Goal: Transaction & Acquisition: Obtain resource

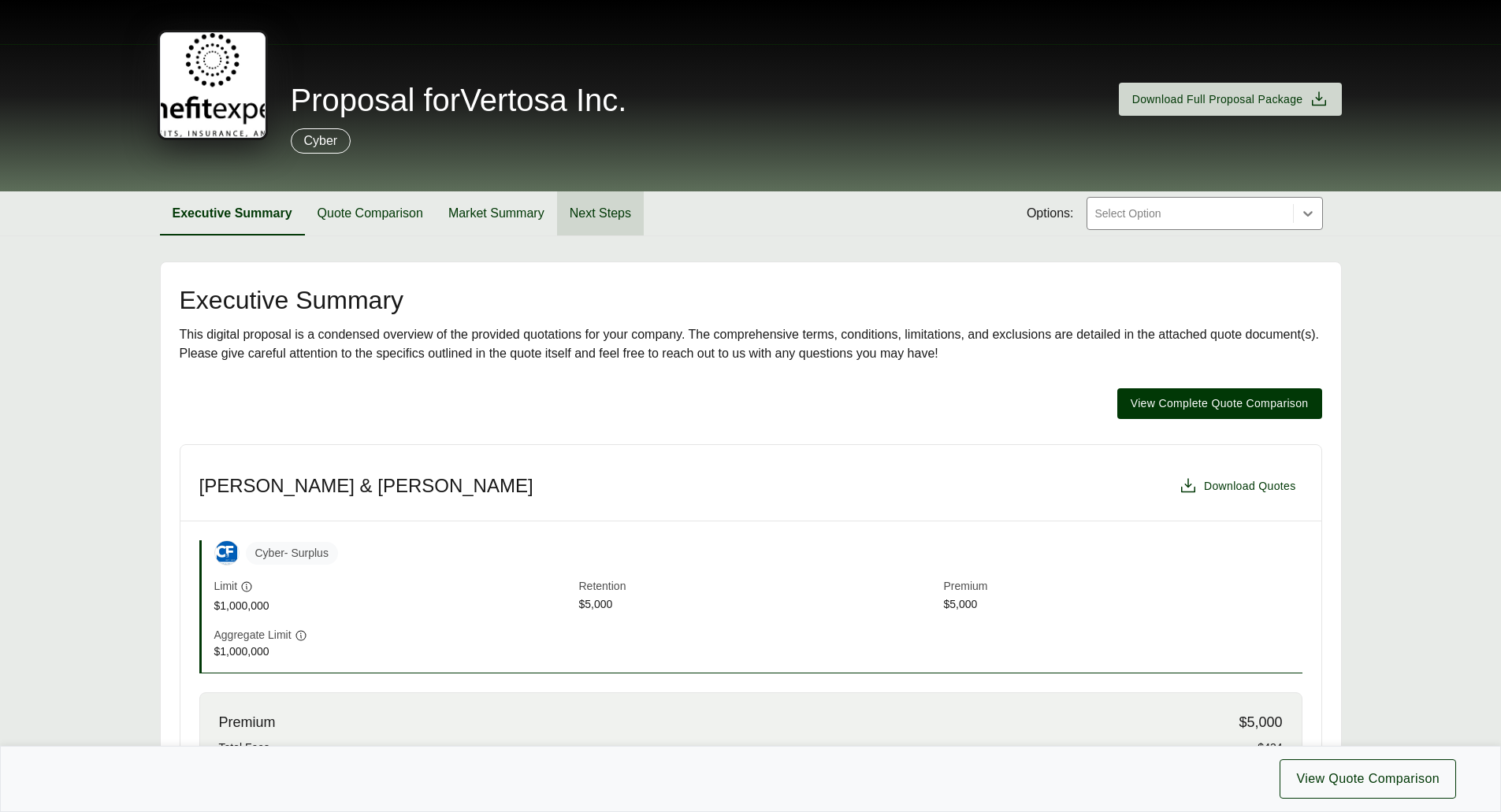
click at [618, 204] on button "Next Steps" at bounding box center [601, 213] width 86 height 44
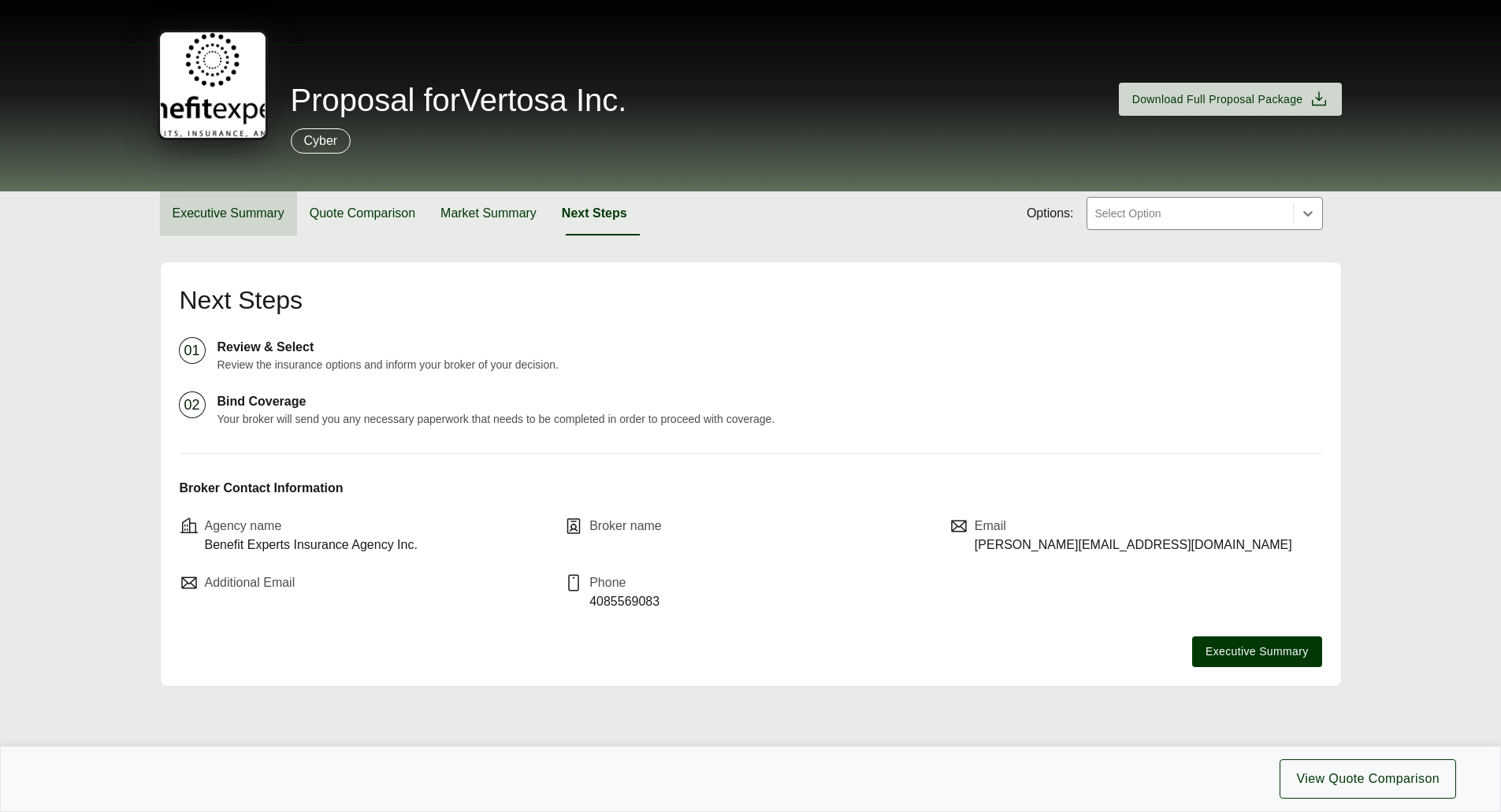
click at [245, 226] on button "Executive Summary" at bounding box center [228, 213] width 137 height 44
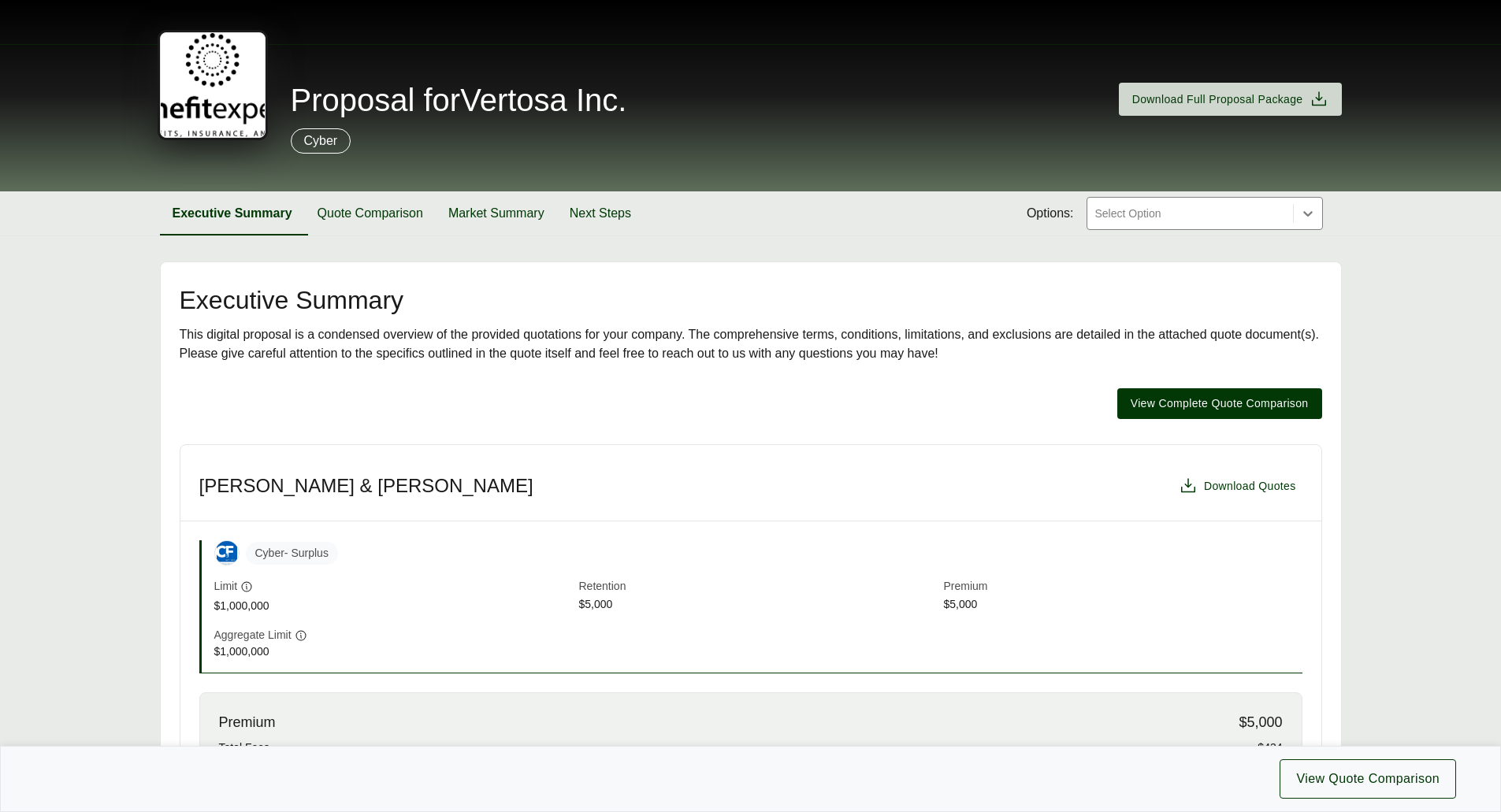
click at [296, 569] on div "Cyber - Surplus Limit $1,000,000 Retention $5,000 Premium $5,000" at bounding box center [758, 578] width 1088 height 74
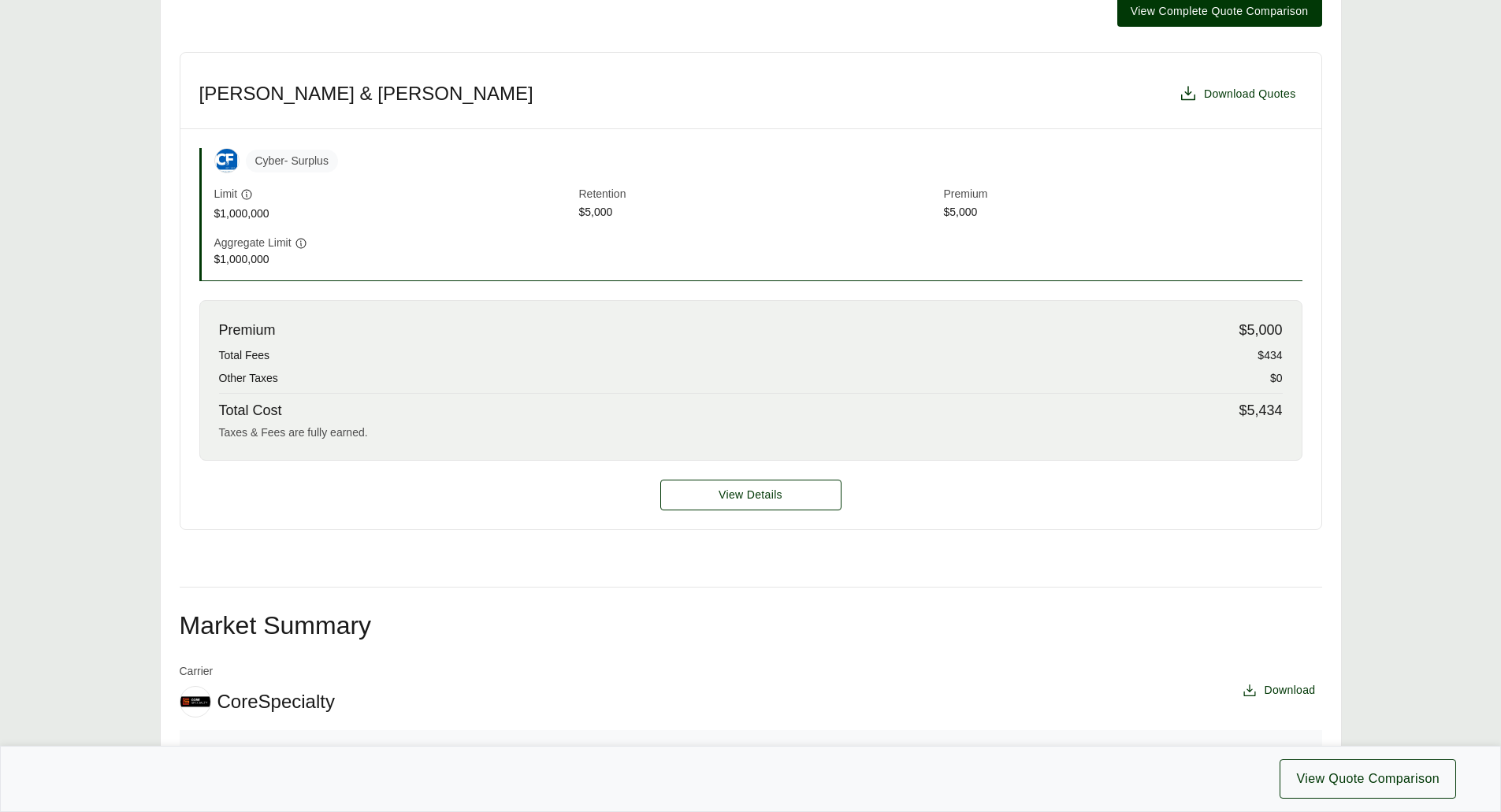
scroll to position [78, 0]
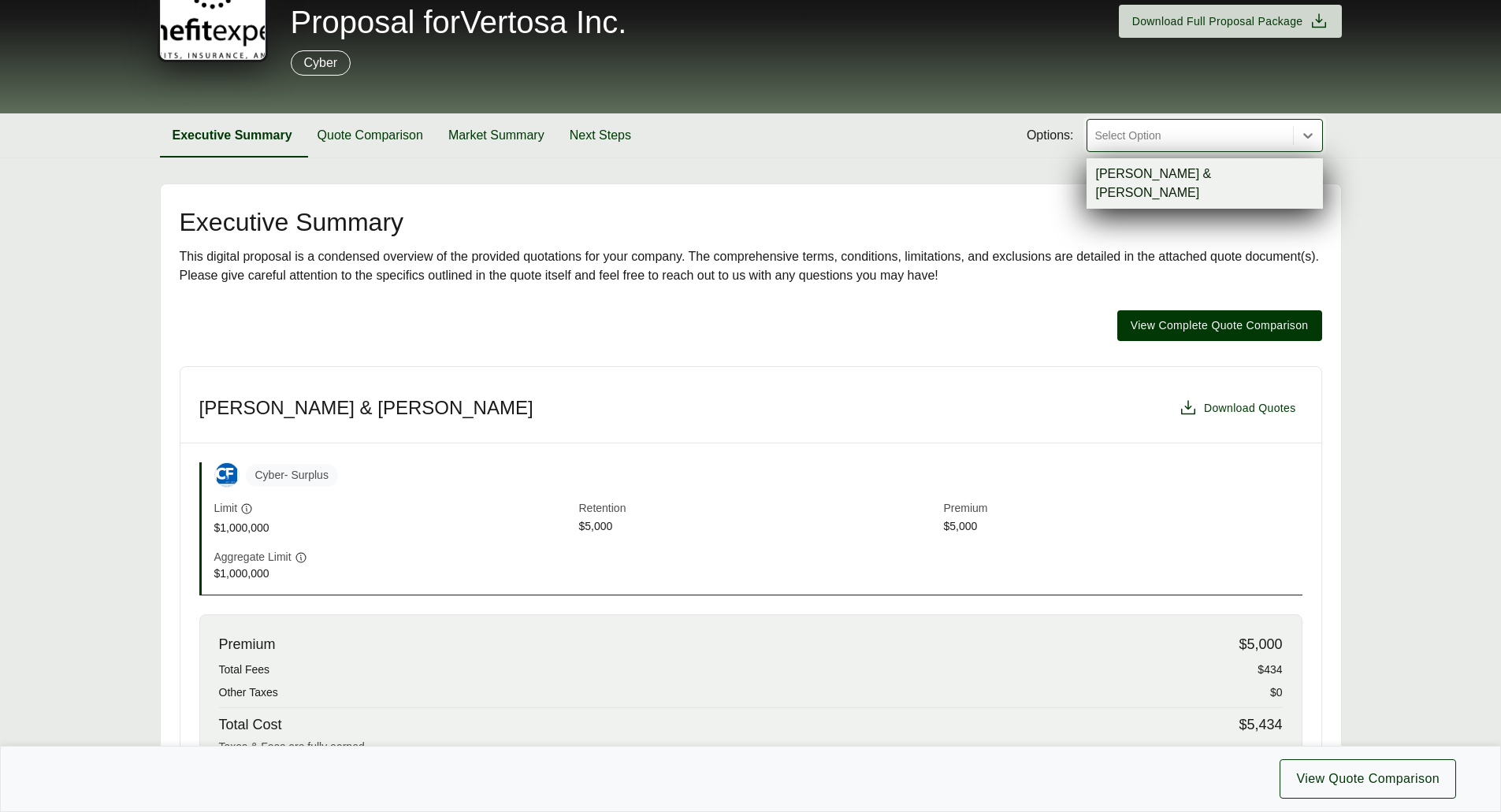
click at [1135, 139] on div at bounding box center [1190, 136] width 193 height 19
click at [1133, 131] on div at bounding box center [1190, 136] width 193 height 19
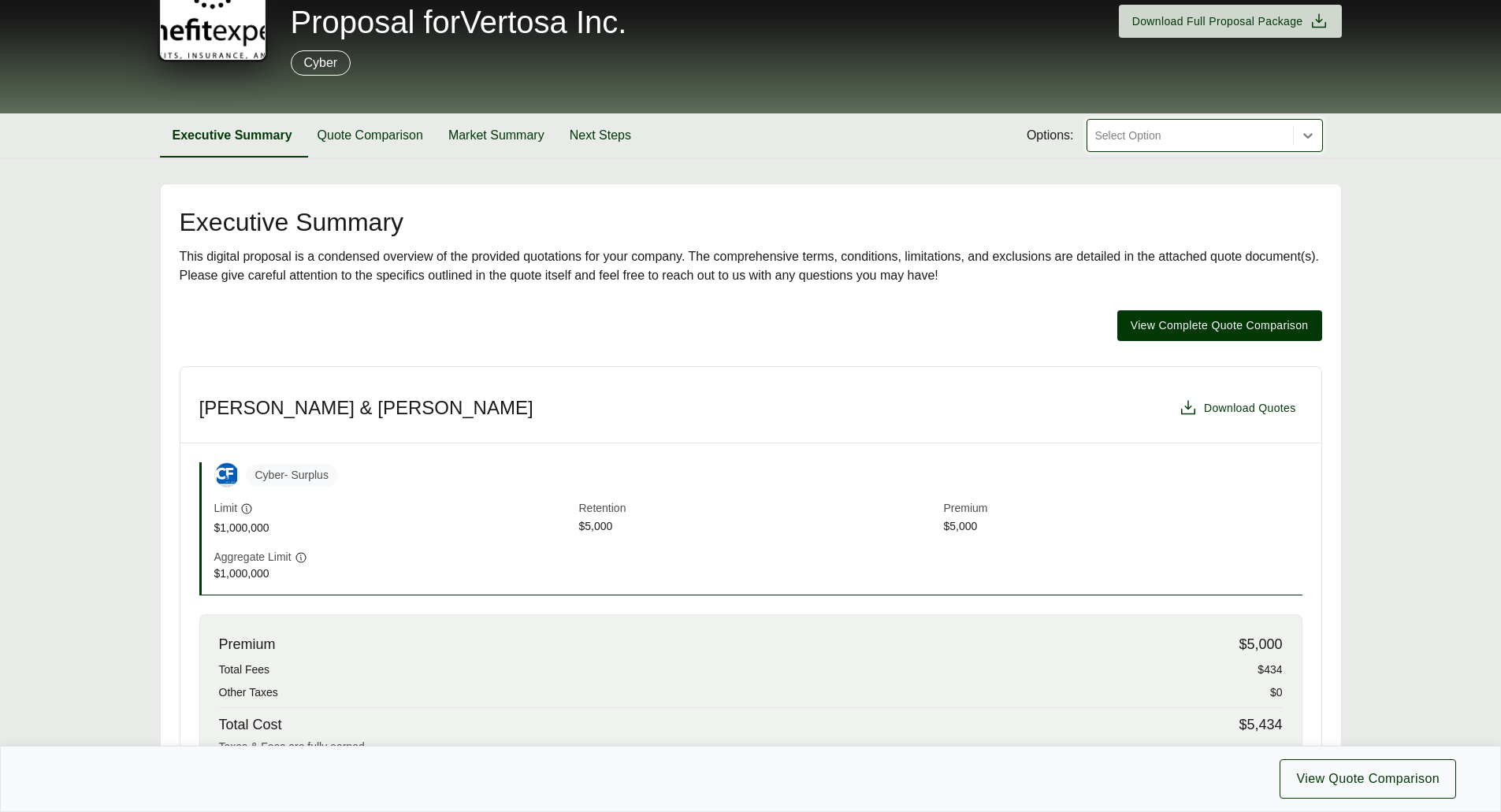
drag, startPoint x: 1135, startPoint y: 130, endPoint x: 1140, endPoint y: 156, distance: 26.5
click at [1137, 142] on div at bounding box center [1190, 136] width 193 height 19
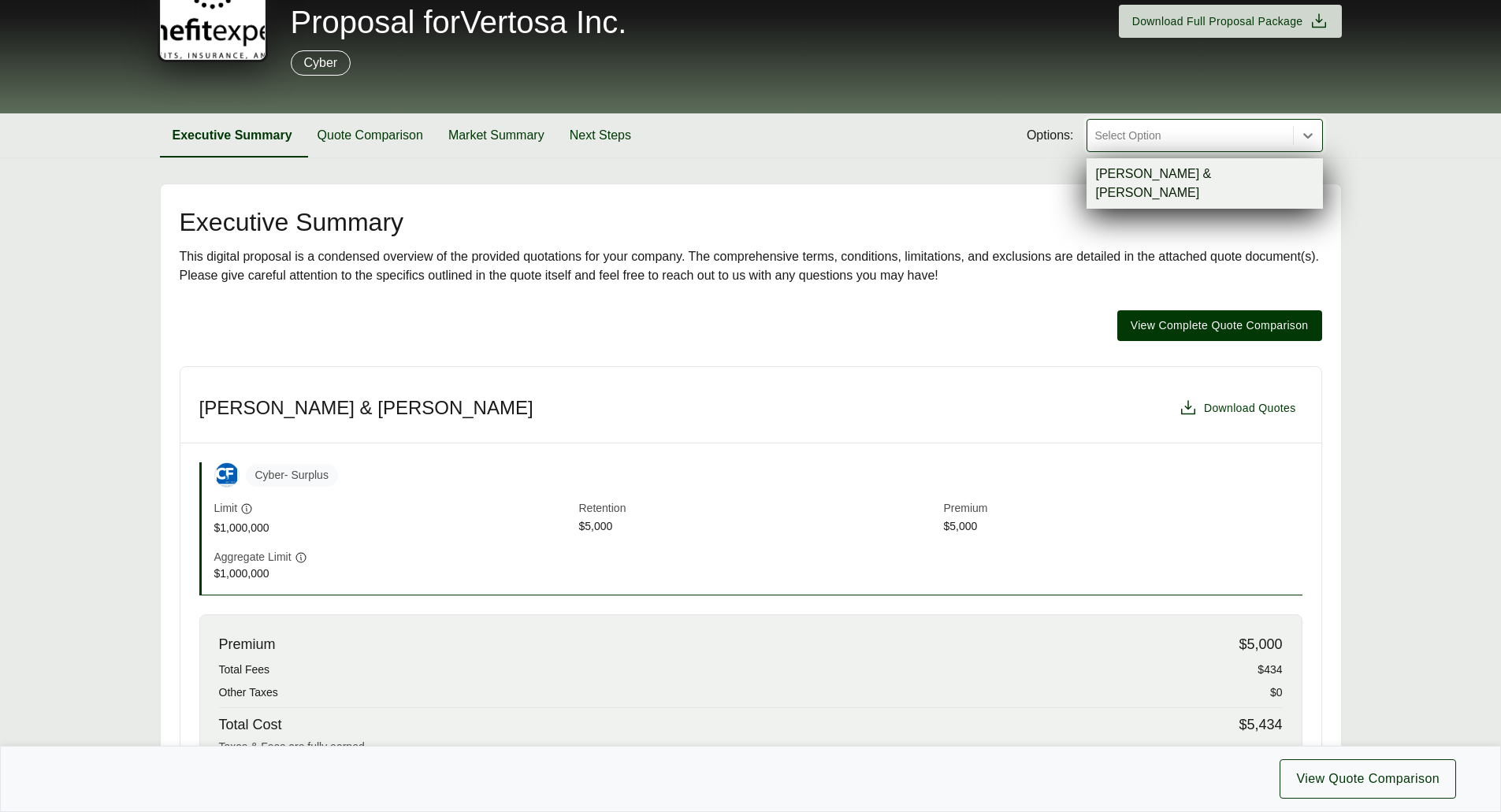
click at [1141, 172] on div "[PERSON_NAME] & [PERSON_NAME]" at bounding box center [1205, 183] width 237 height 50
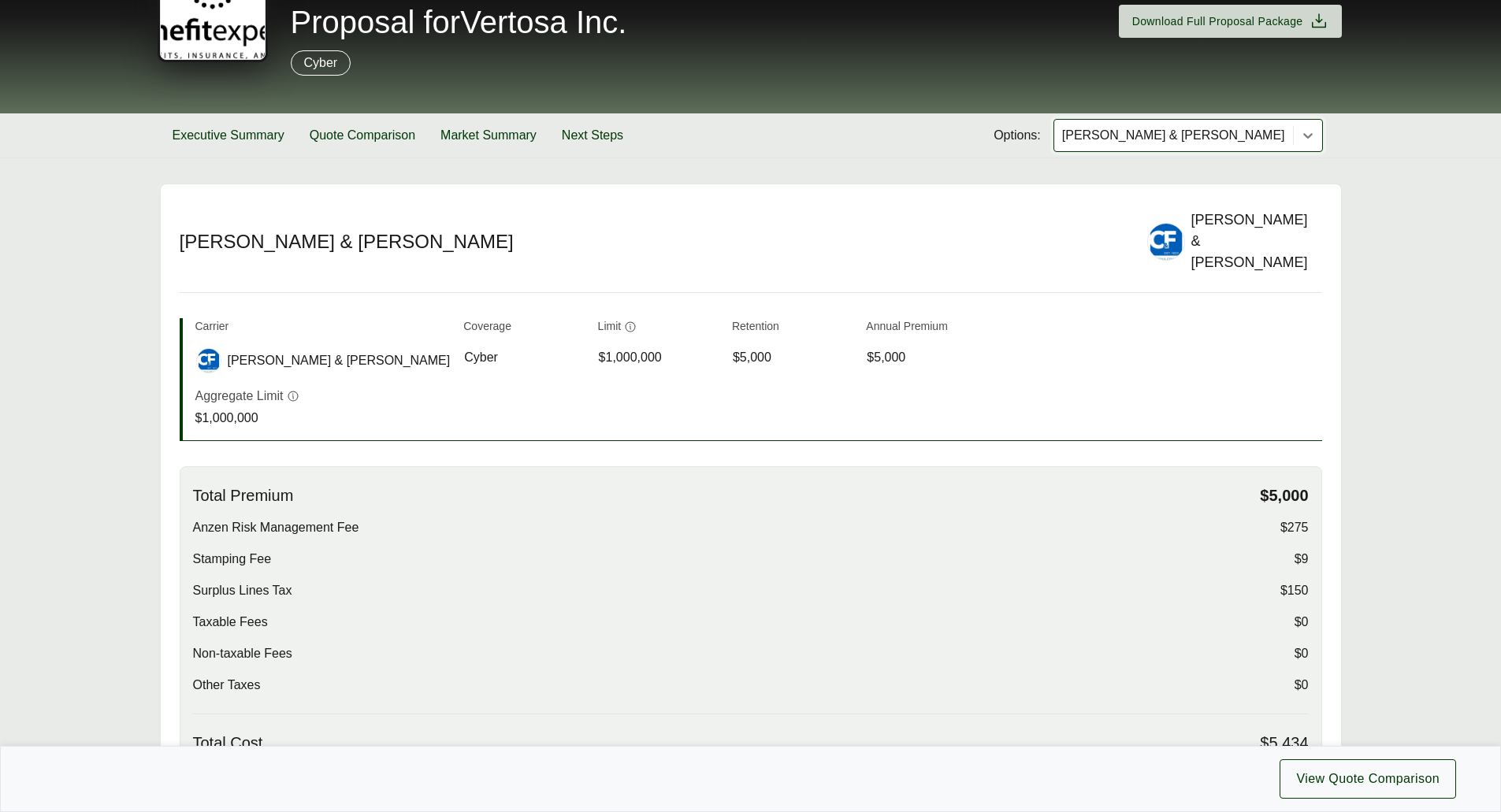
scroll to position [478, 0]
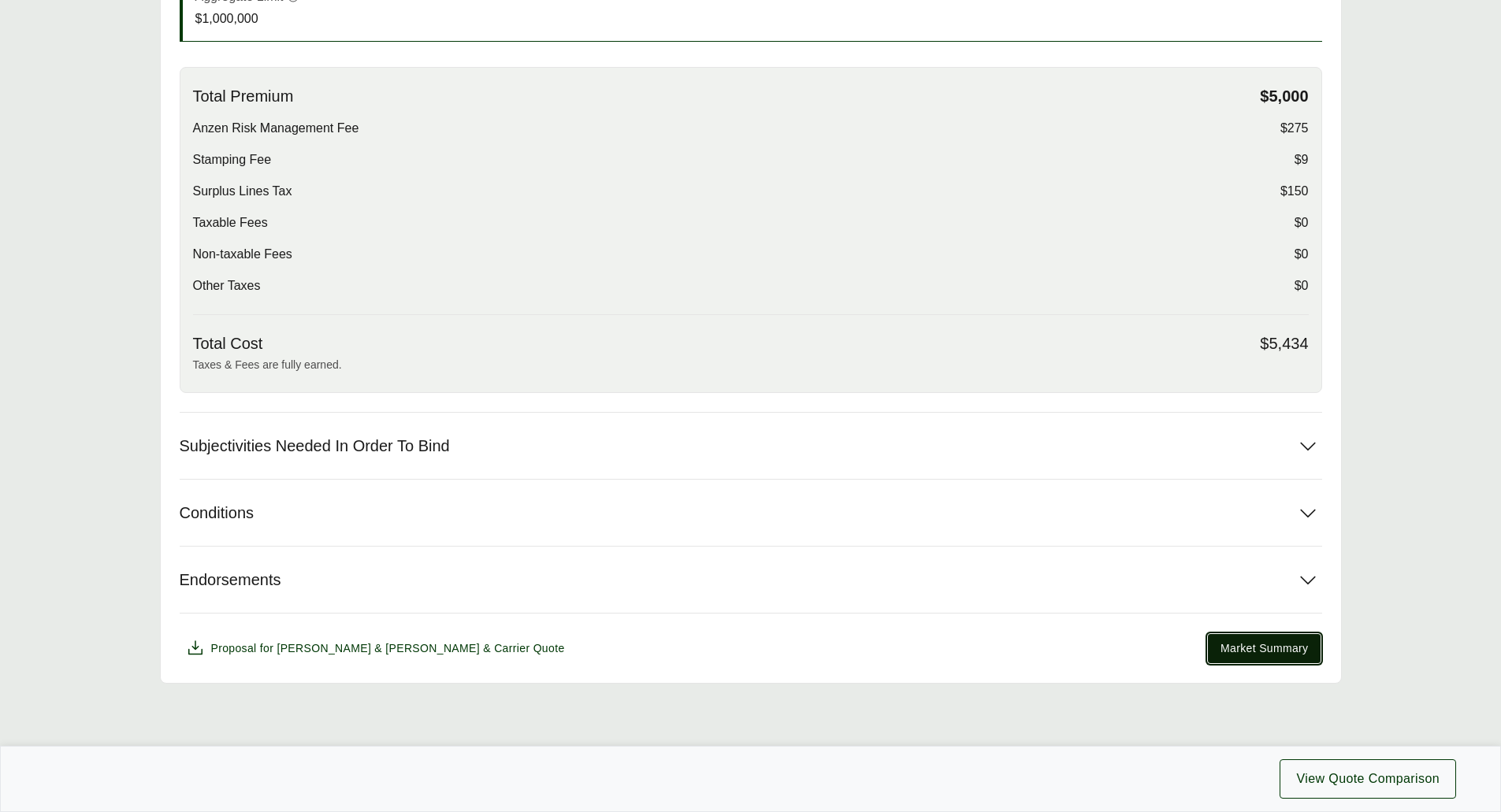
click at [1254, 640] on span "Market Summary" at bounding box center [1264, 648] width 87 height 16
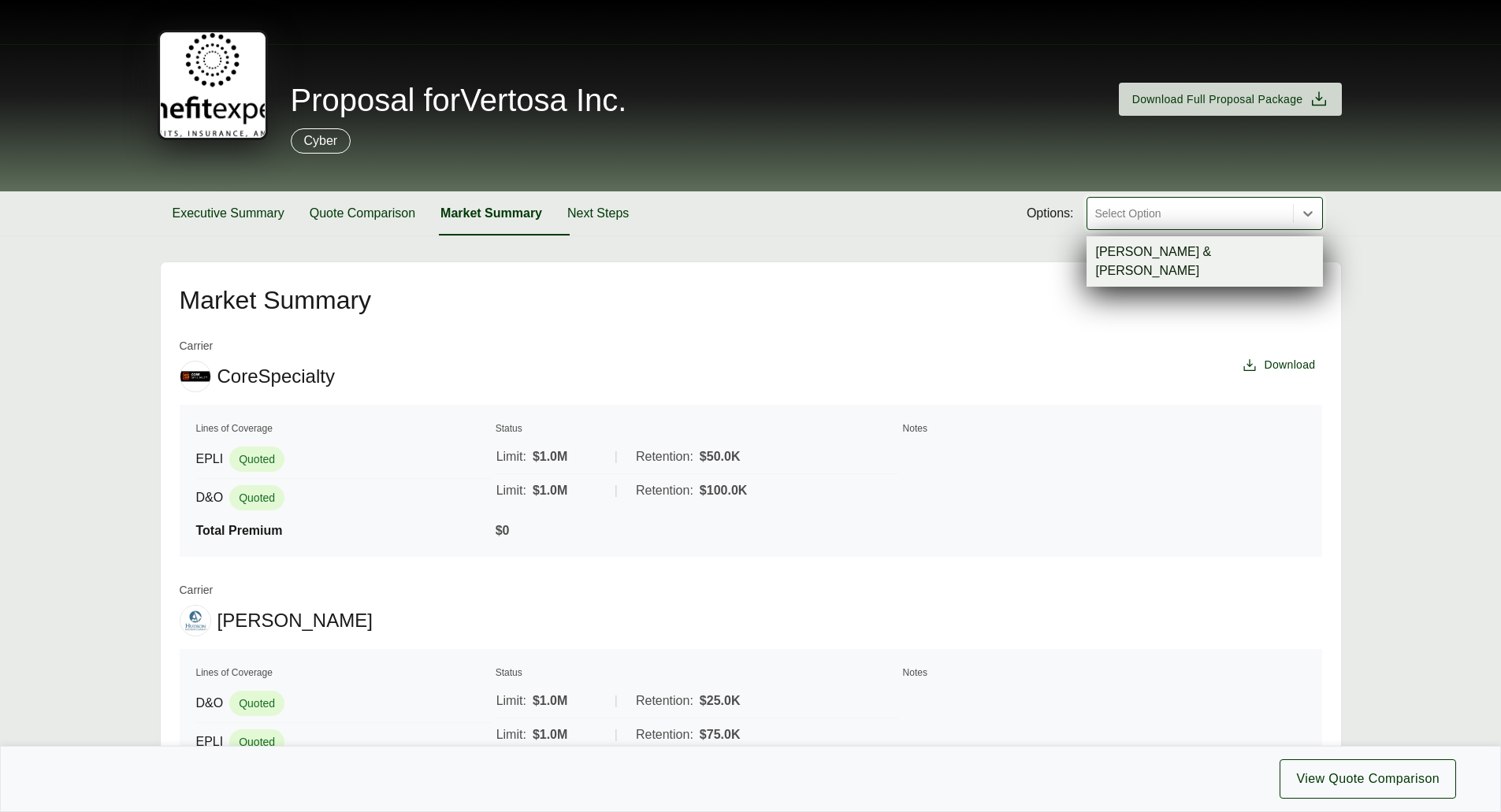
click at [1194, 228] on div "Select Option" at bounding box center [1190, 213] width 206 height 31
drag, startPoint x: 1184, startPoint y: 251, endPoint x: 1170, endPoint y: 263, distance: 18.4
click at [1183, 251] on div "[PERSON_NAME] & [PERSON_NAME]" at bounding box center [1205, 262] width 237 height 50
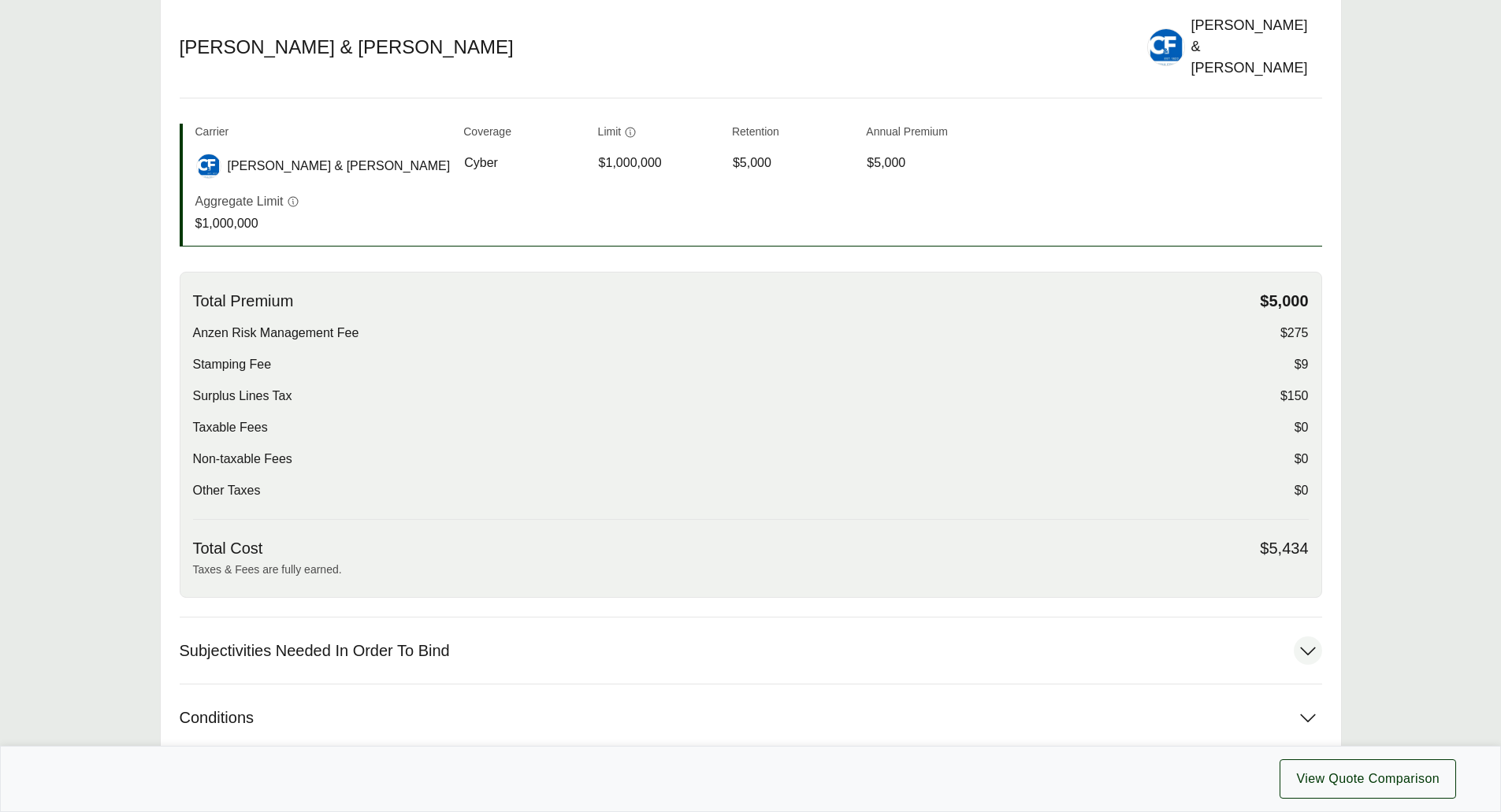
scroll to position [478, 0]
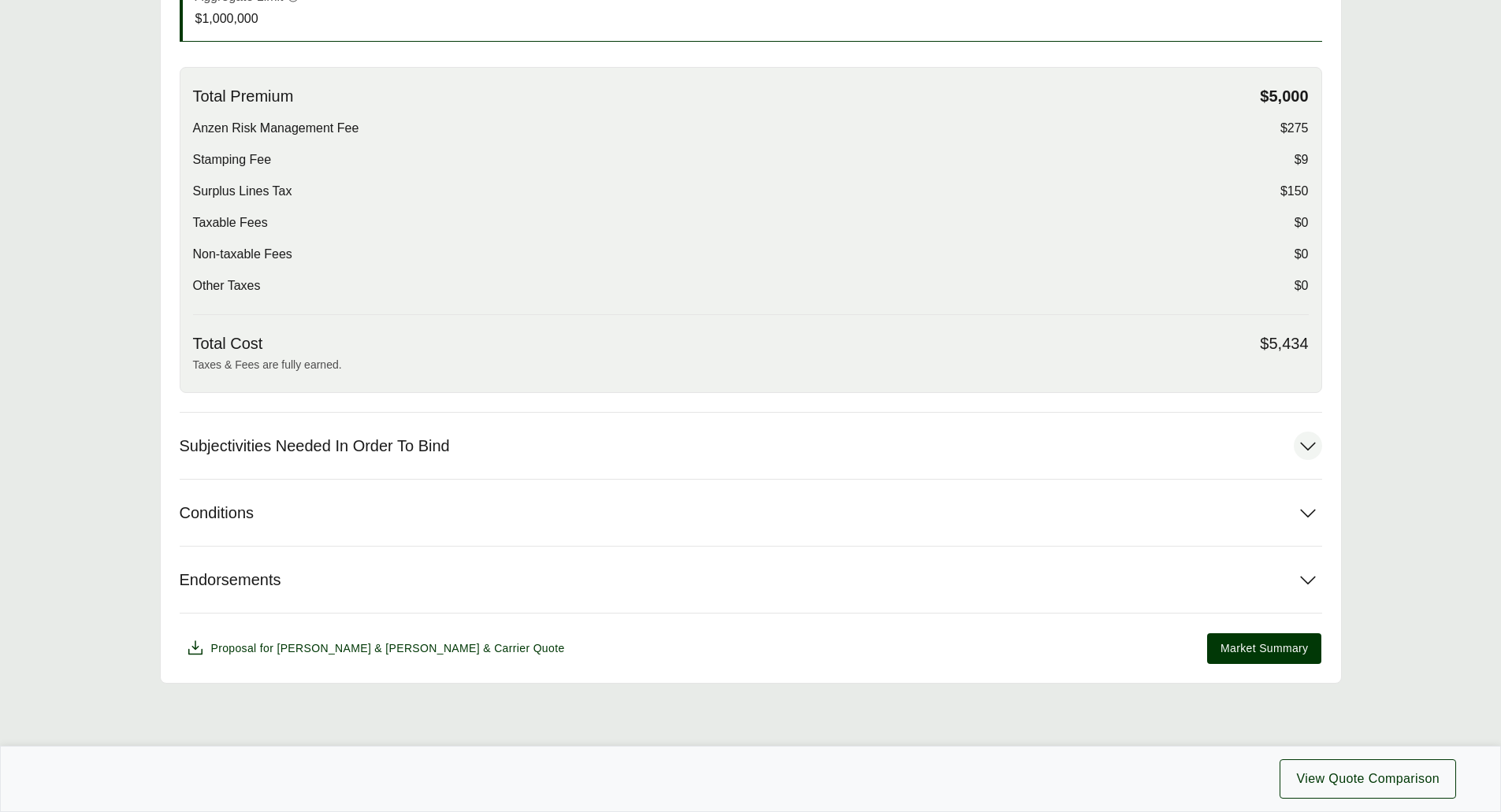
click at [450, 436] on span "Subjectivities Needed In Order To Bind" at bounding box center [315, 446] width 270 height 20
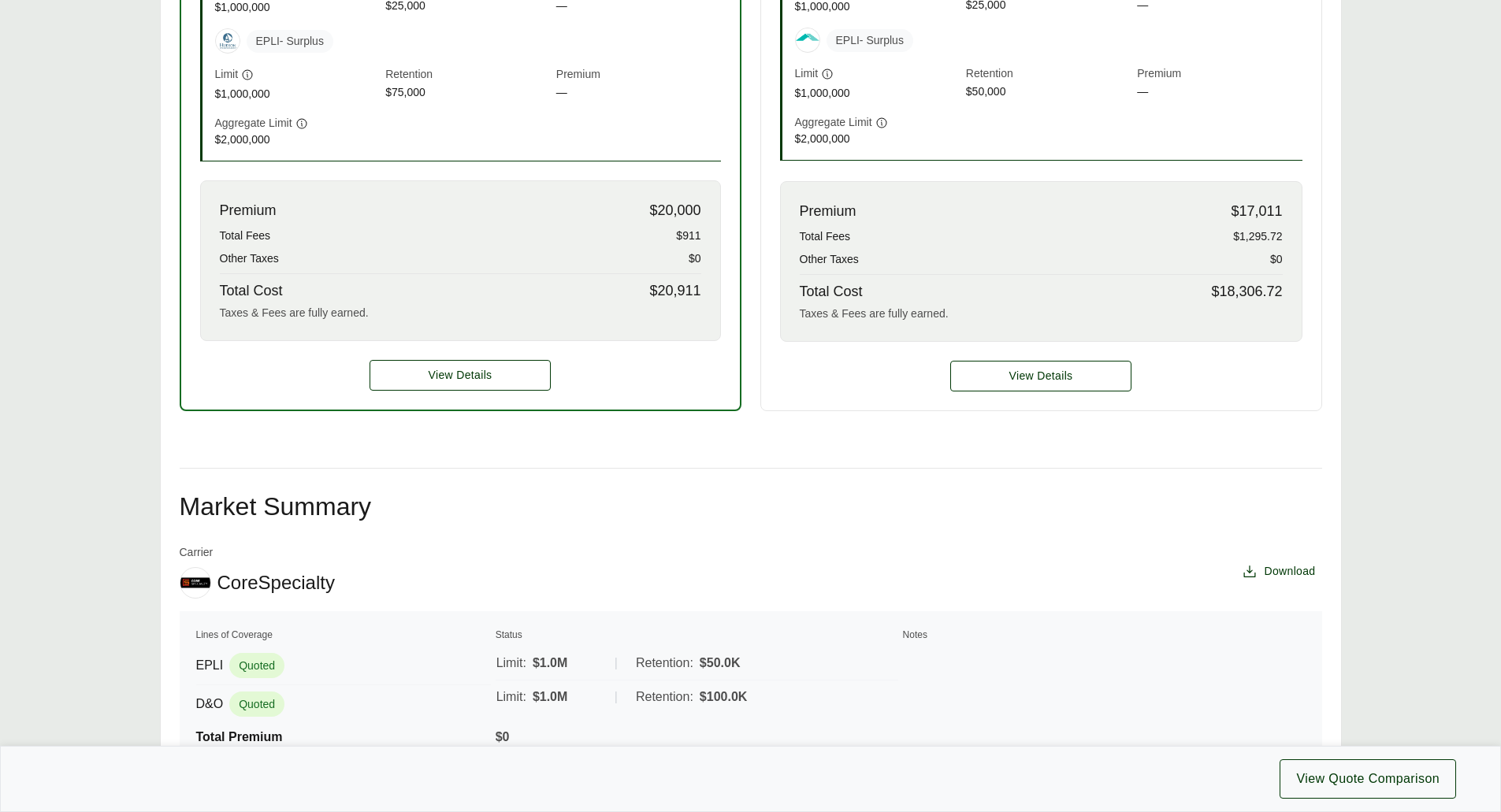
scroll to position [324, 0]
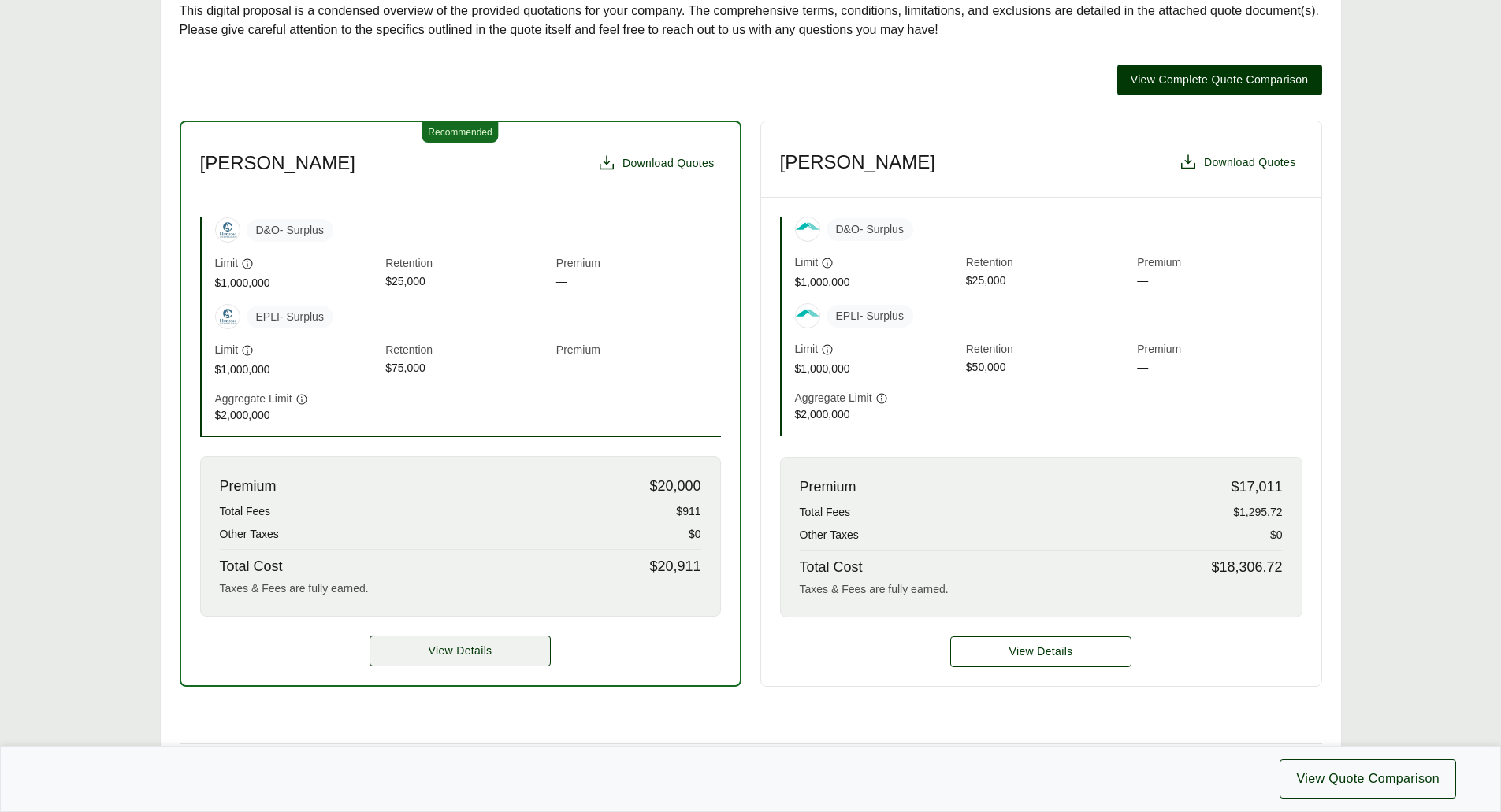
click at [485, 650] on span "View Details" at bounding box center [461, 650] width 64 height 16
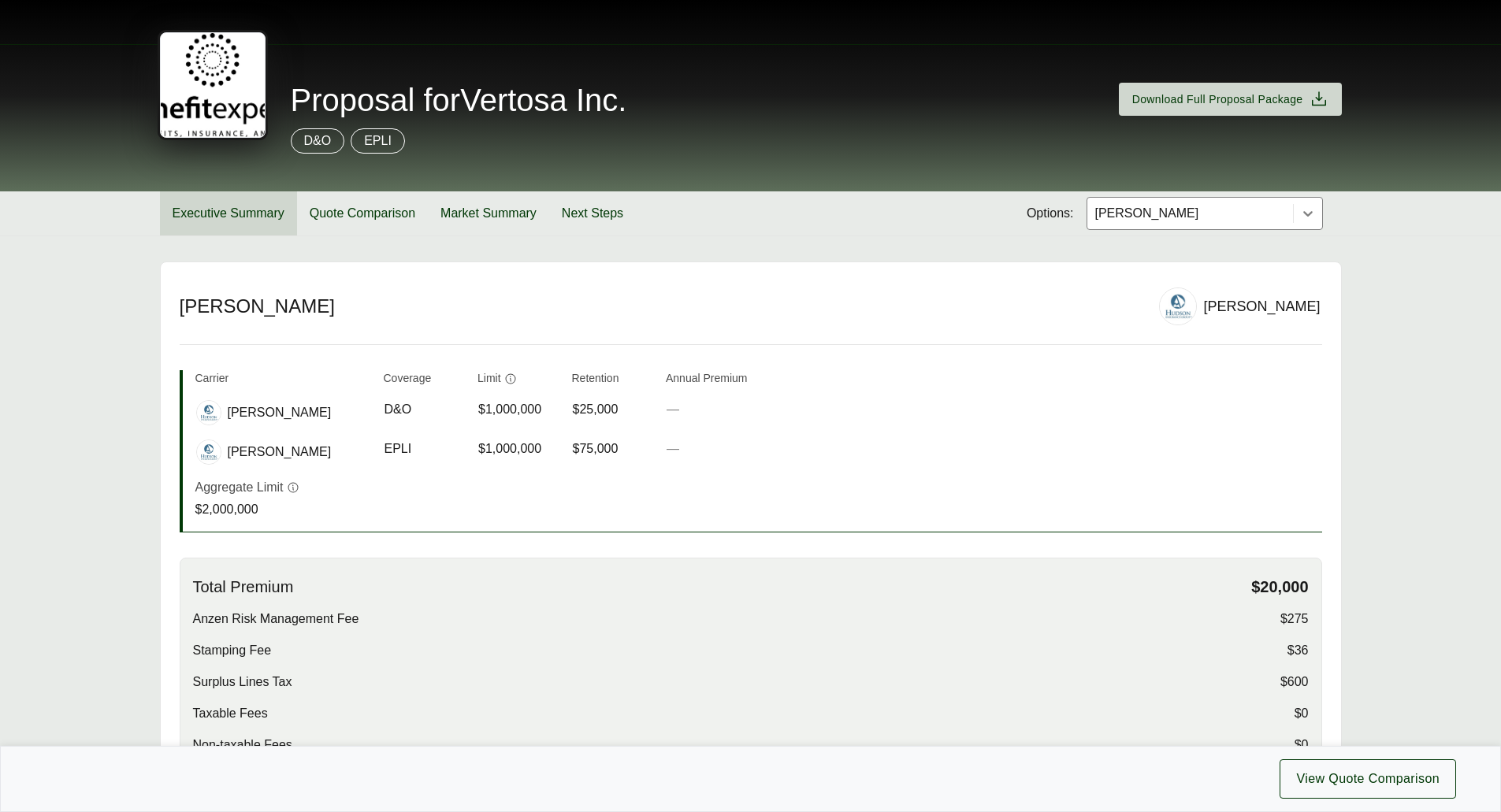
click at [228, 213] on button "Executive Summary" at bounding box center [228, 213] width 137 height 44
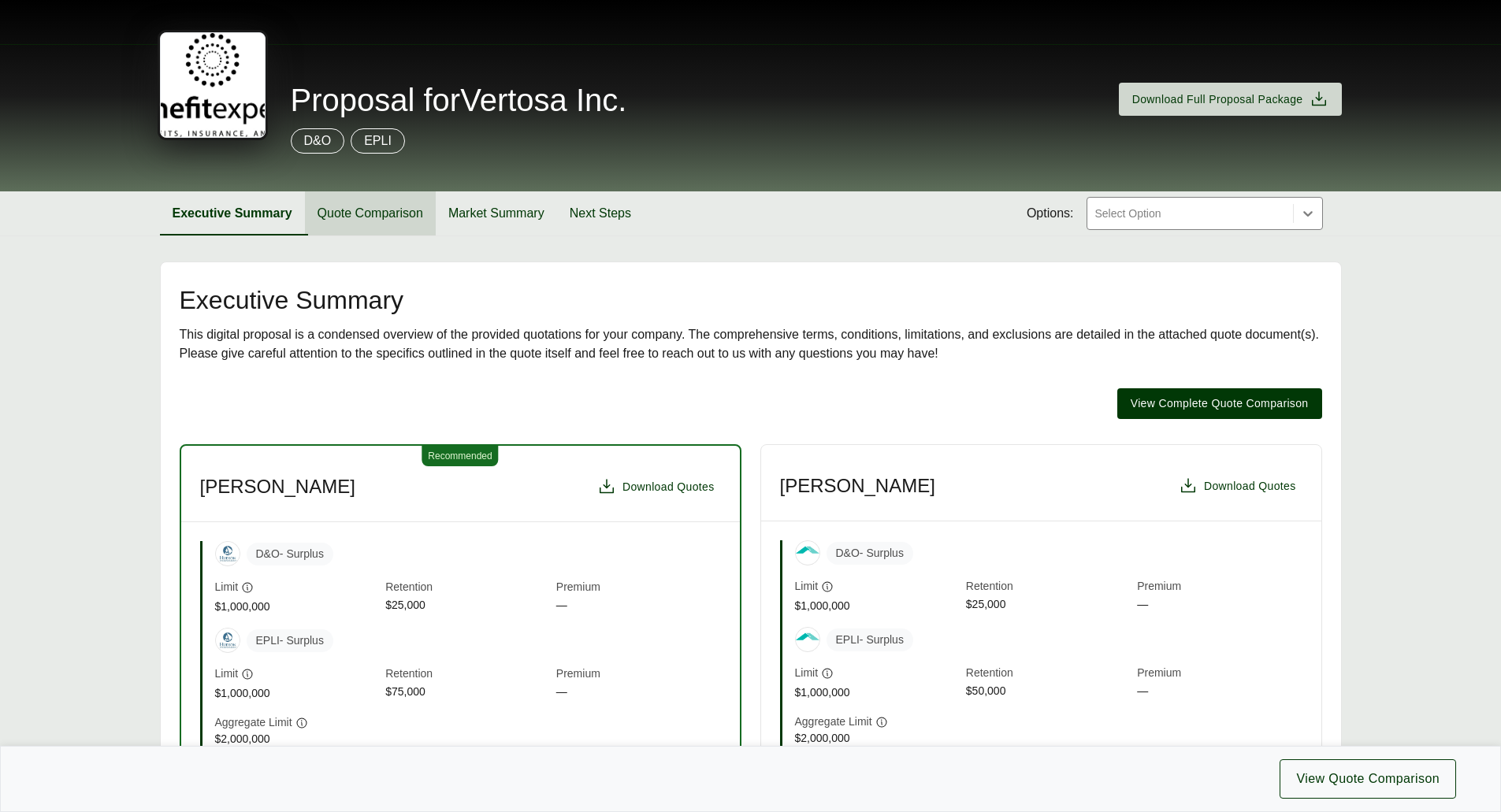
click at [362, 211] on button "Quote Comparison" at bounding box center [370, 213] width 130 height 44
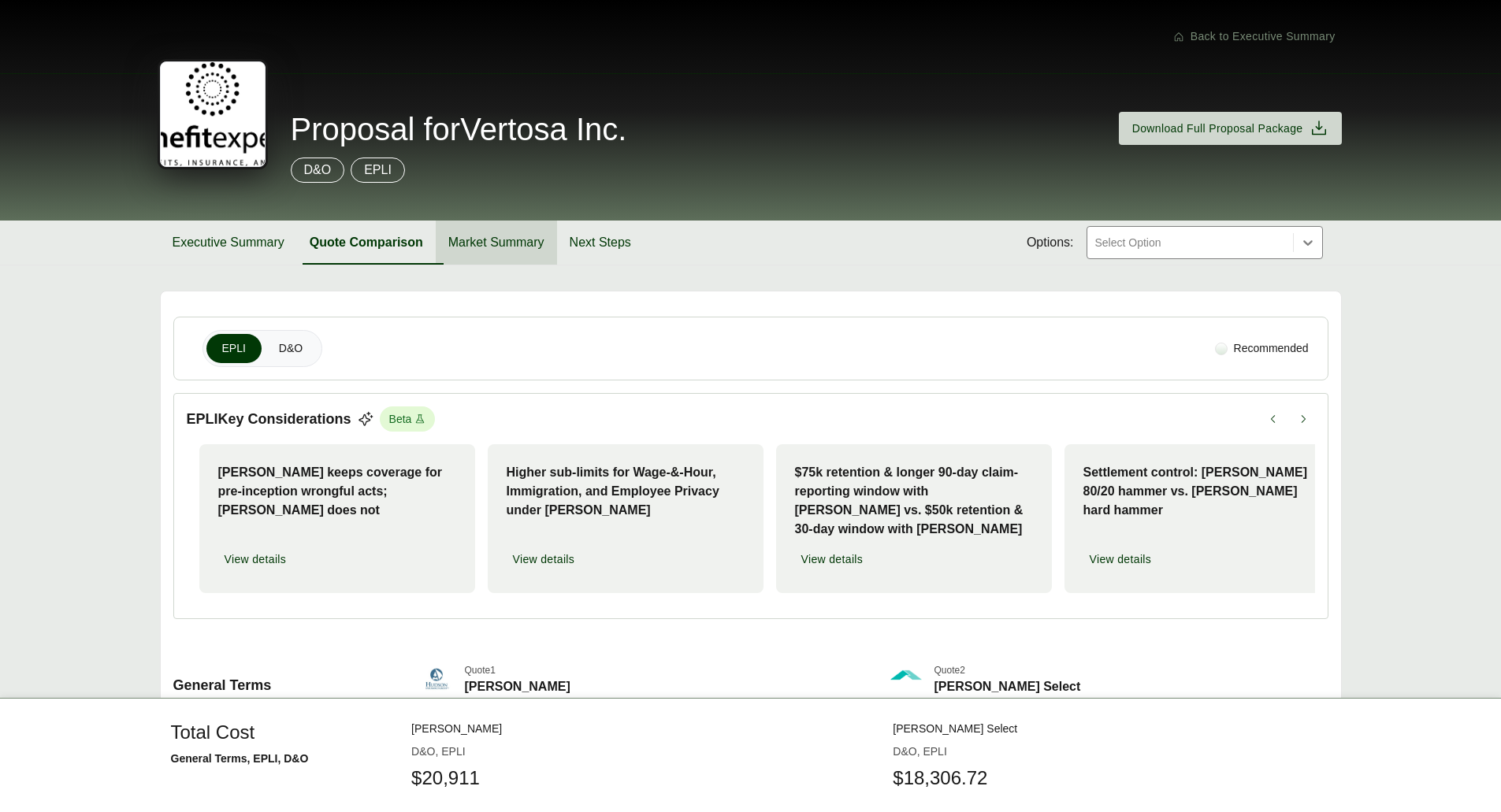
click at [496, 244] on button "Market Summary" at bounding box center [496, 242] width 121 height 44
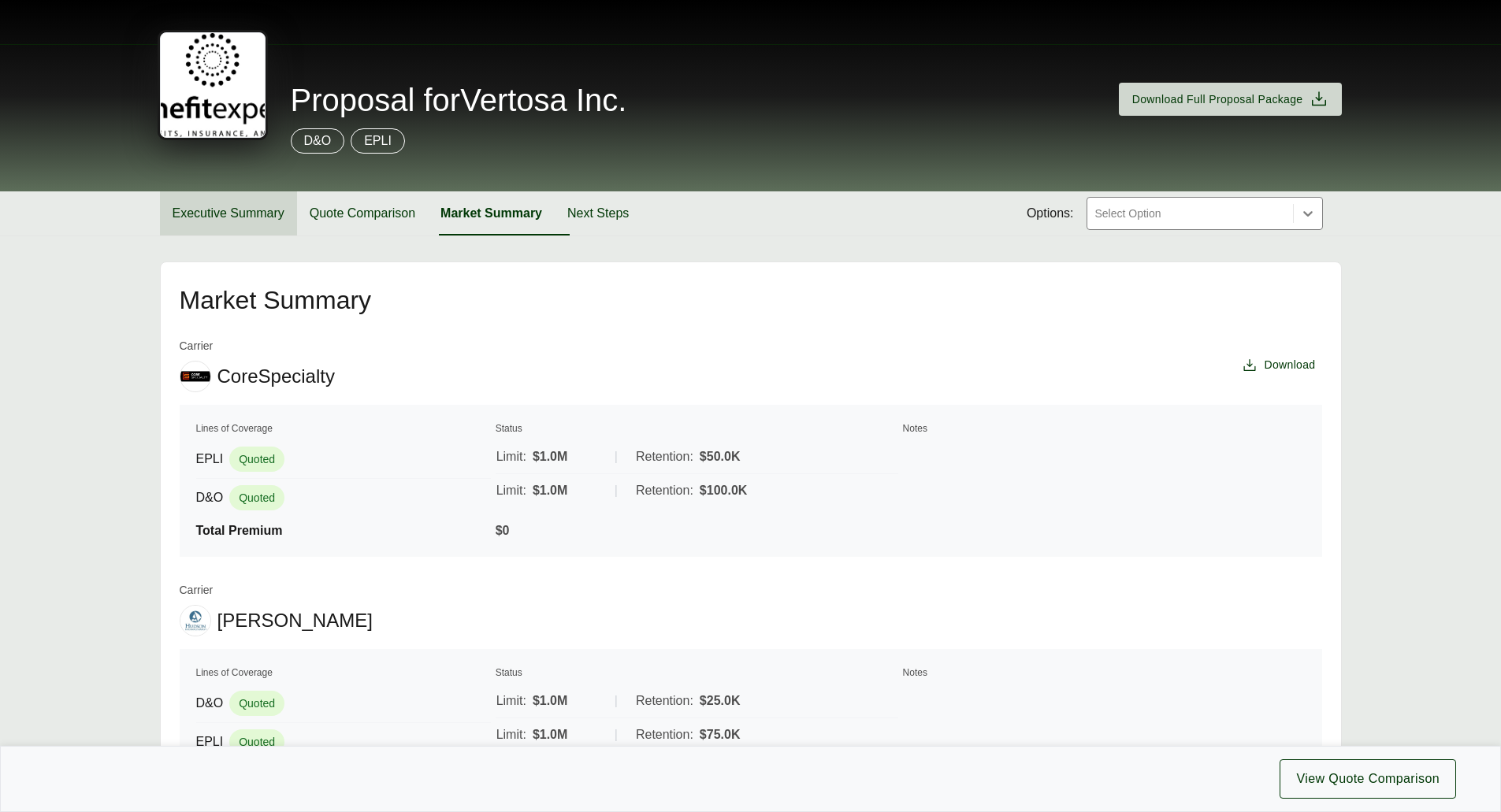
click at [242, 209] on button "Executive Summary" at bounding box center [228, 213] width 137 height 44
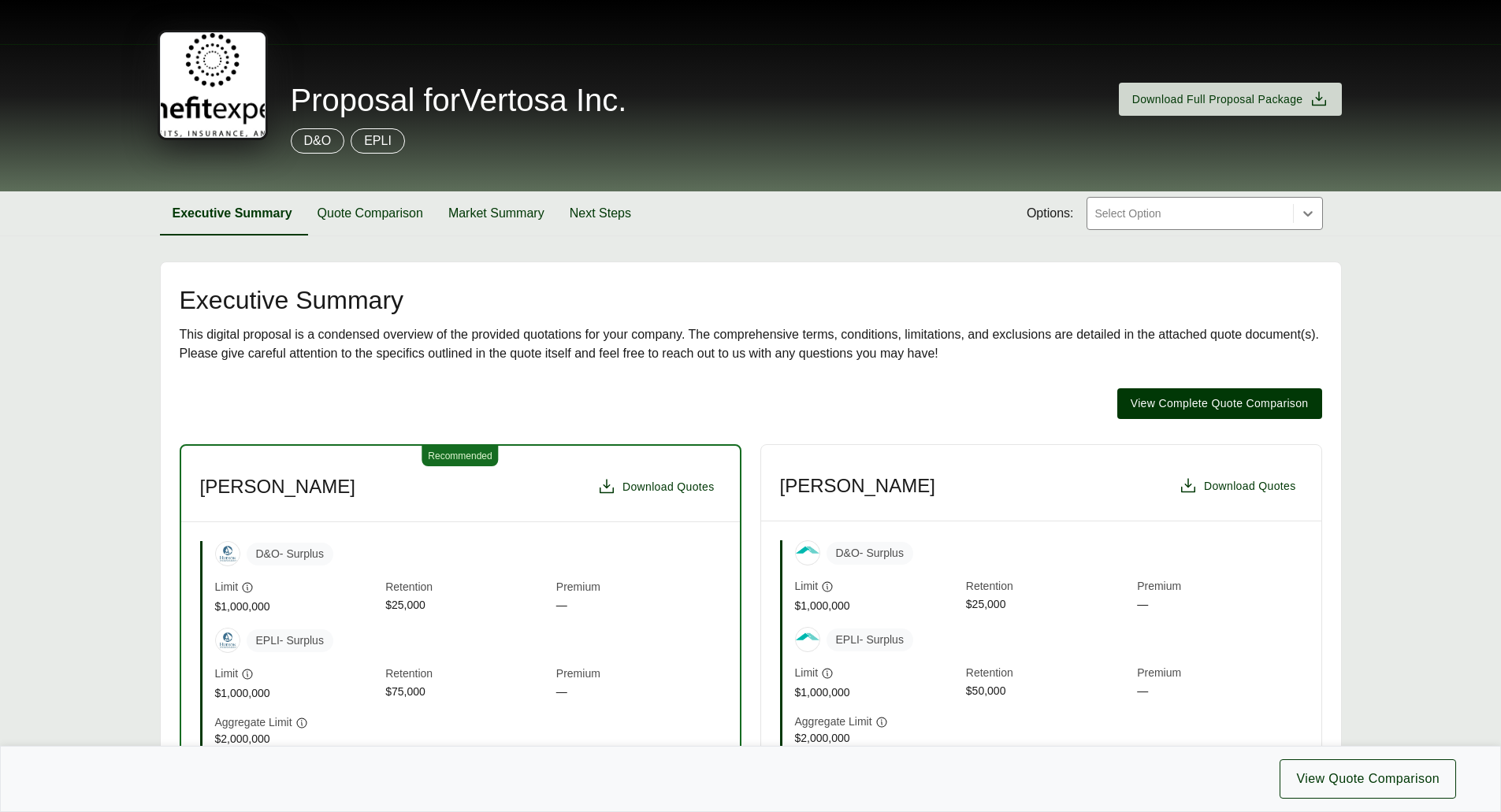
click at [327, 151] on div "D&O" at bounding box center [318, 141] width 54 height 25
click at [411, 143] on div "D&O EPLI" at bounding box center [751, 141] width 1182 height 25
click at [1259, 108] on span "Download Full Proposal Package" at bounding box center [1230, 99] width 196 height 19
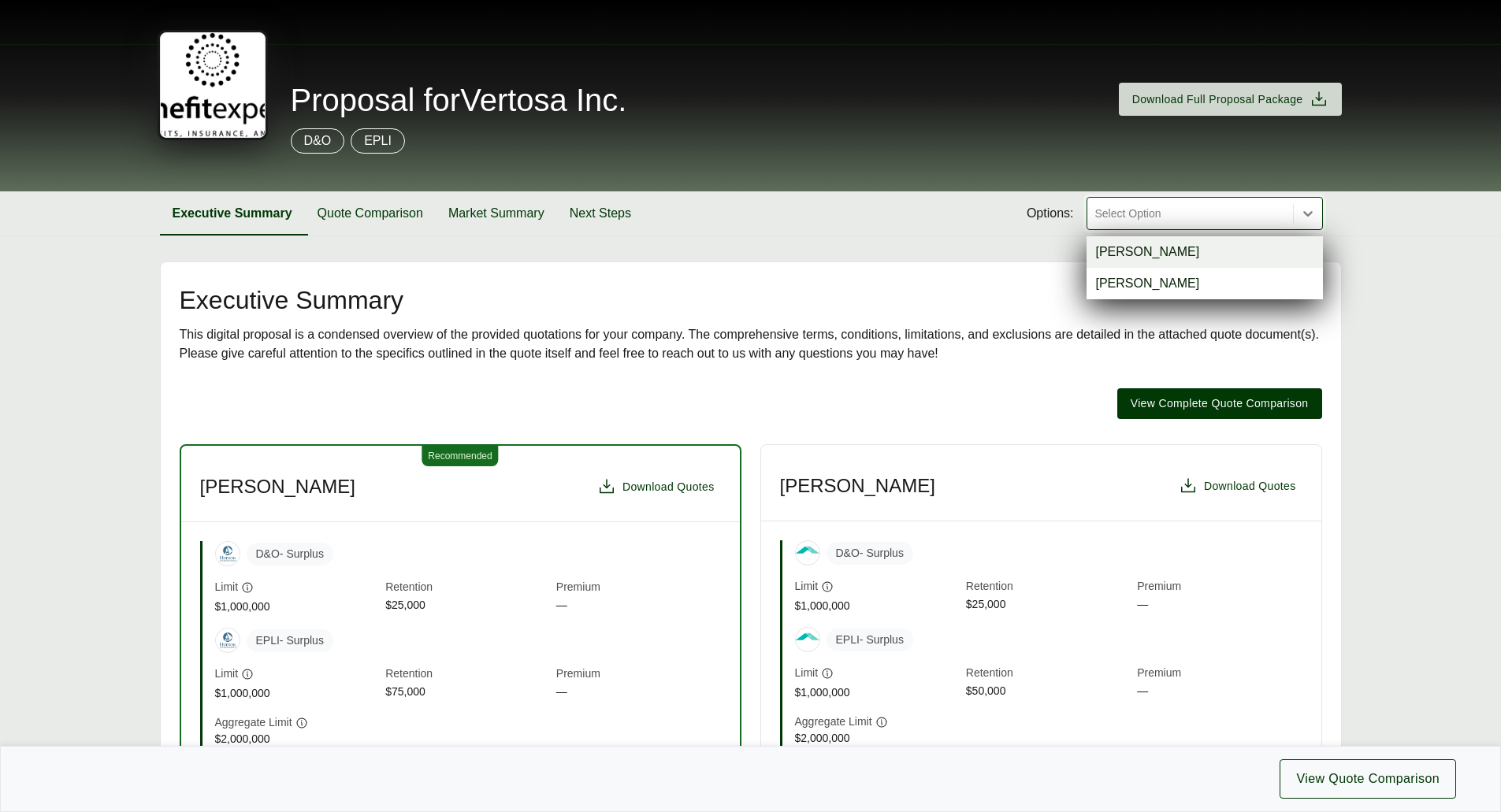
click at [1219, 213] on div at bounding box center [1190, 213] width 193 height 19
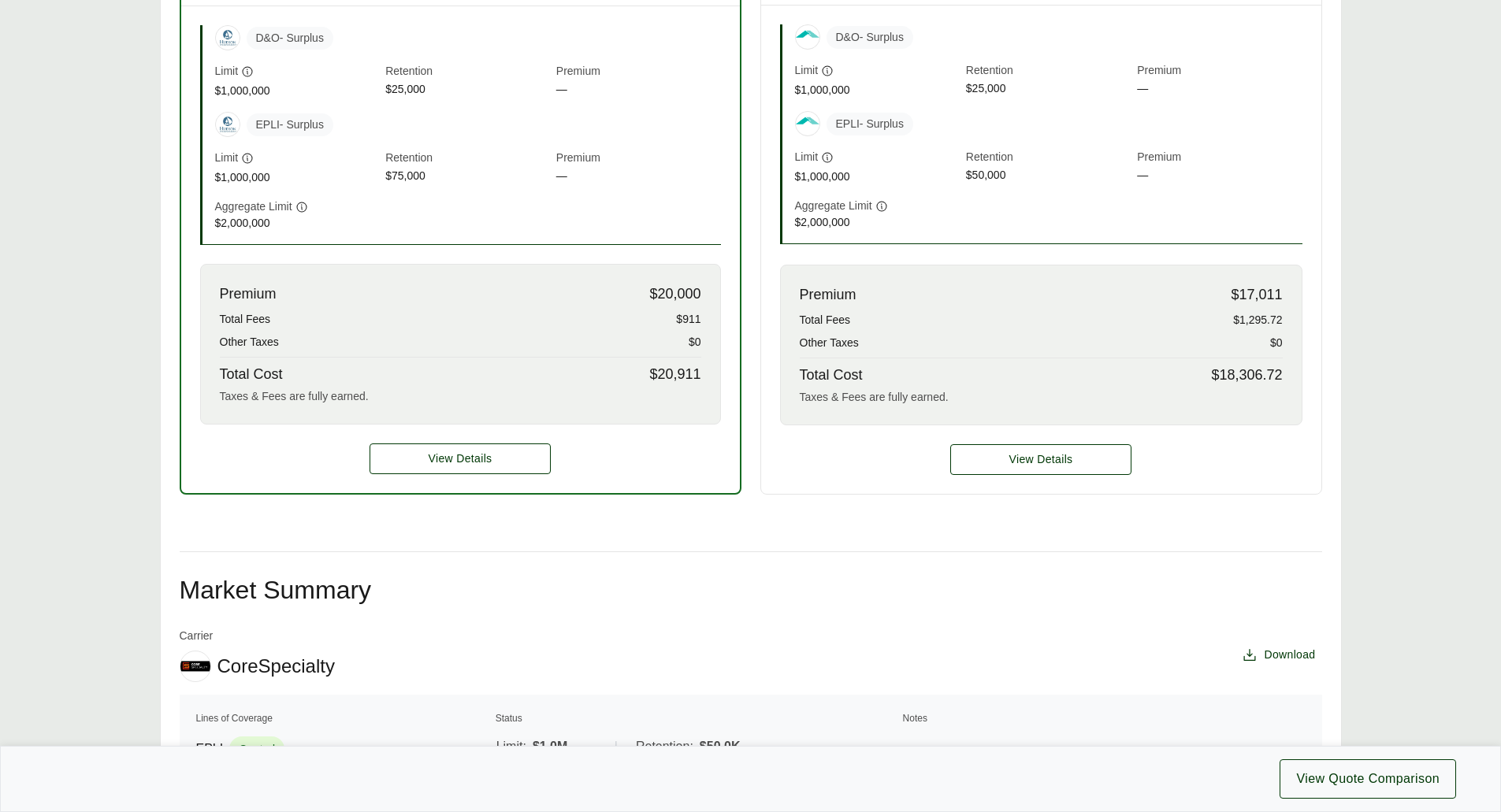
scroll to position [157, 0]
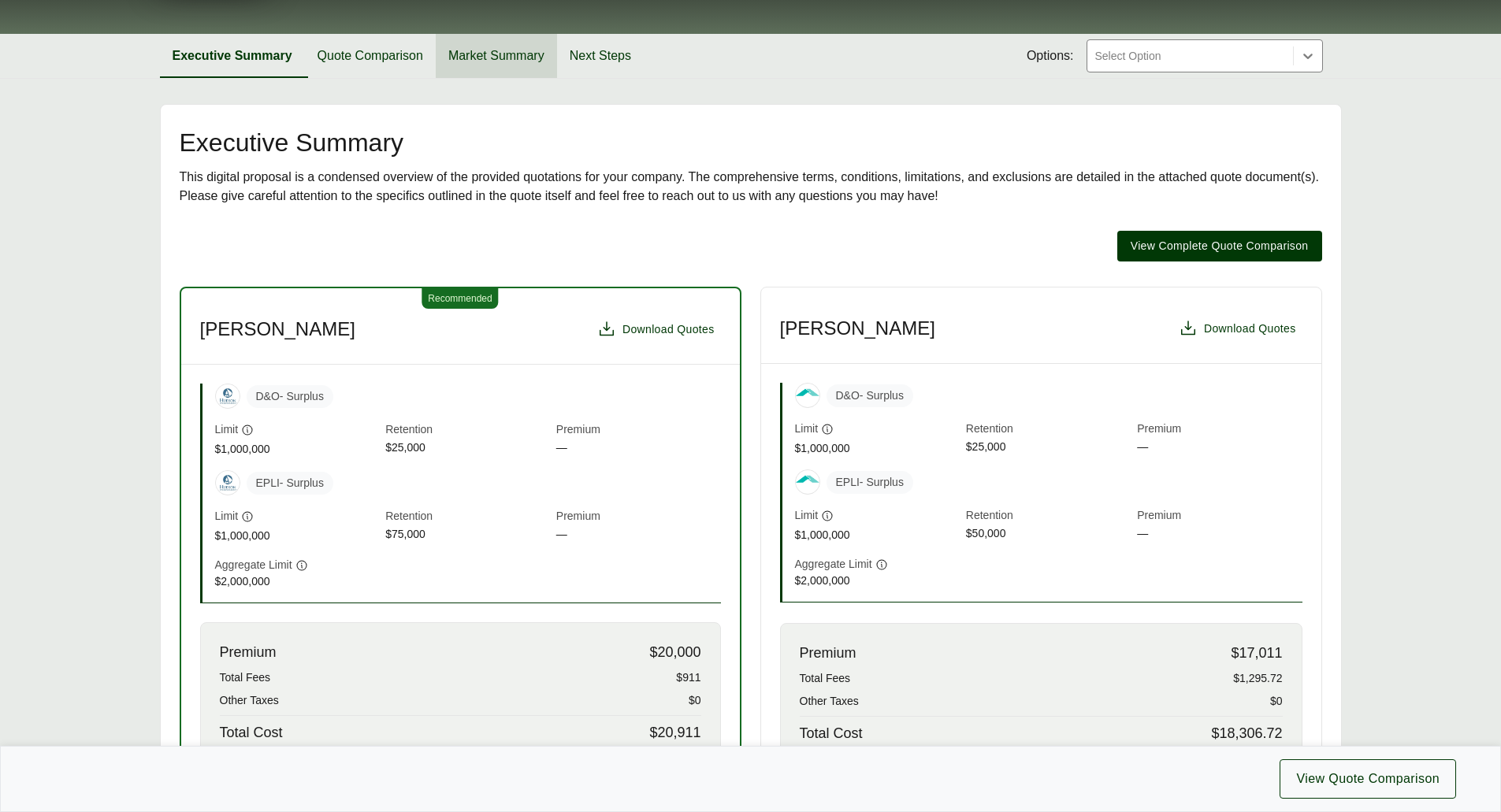
click at [520, 65] on button "Market Summary" at bounding box center [496, 55] width 121 height 44
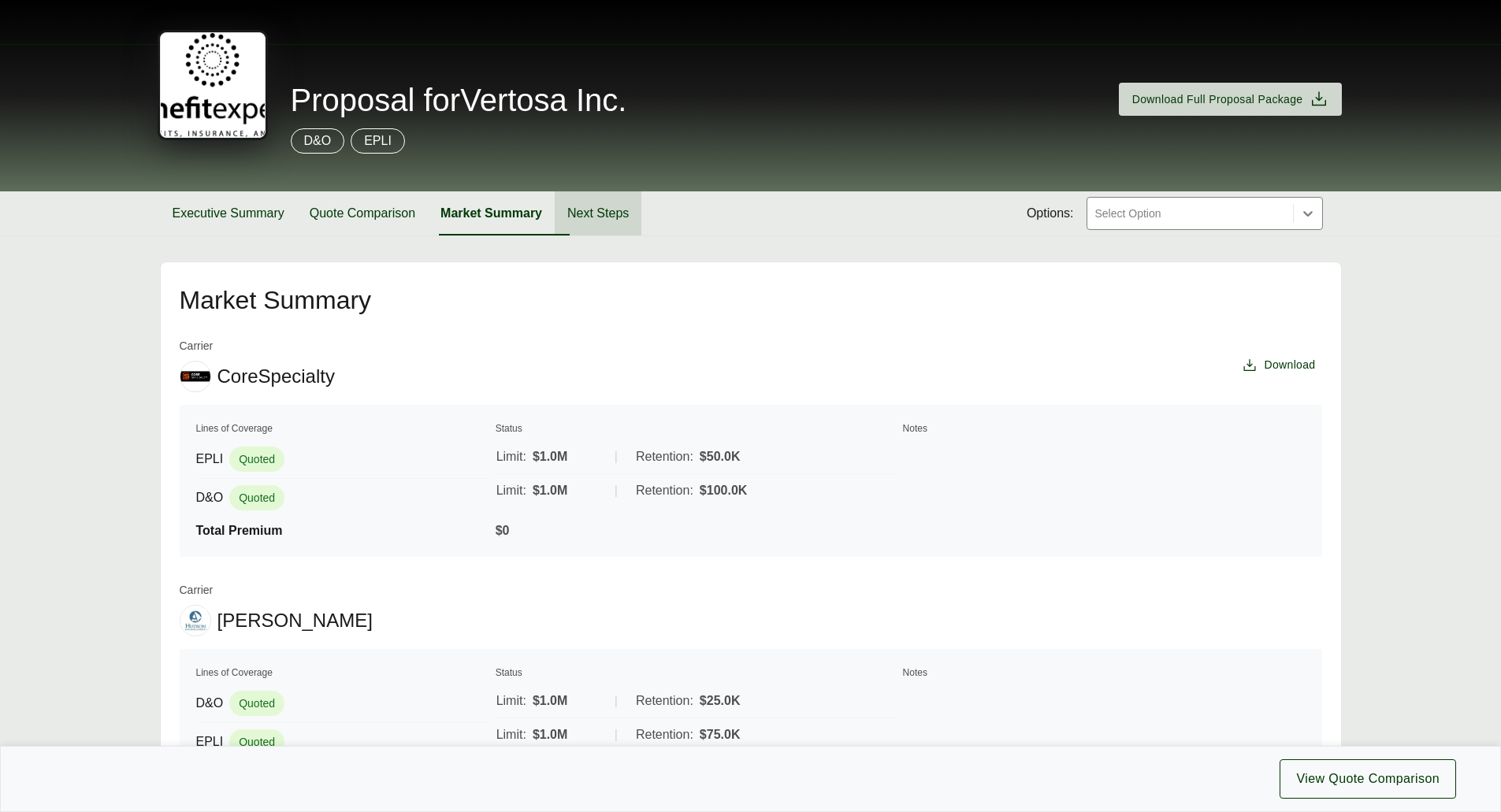
click at [619, 206] on button "Next Steps" at bounding box center [598, 213] width 86 height 44
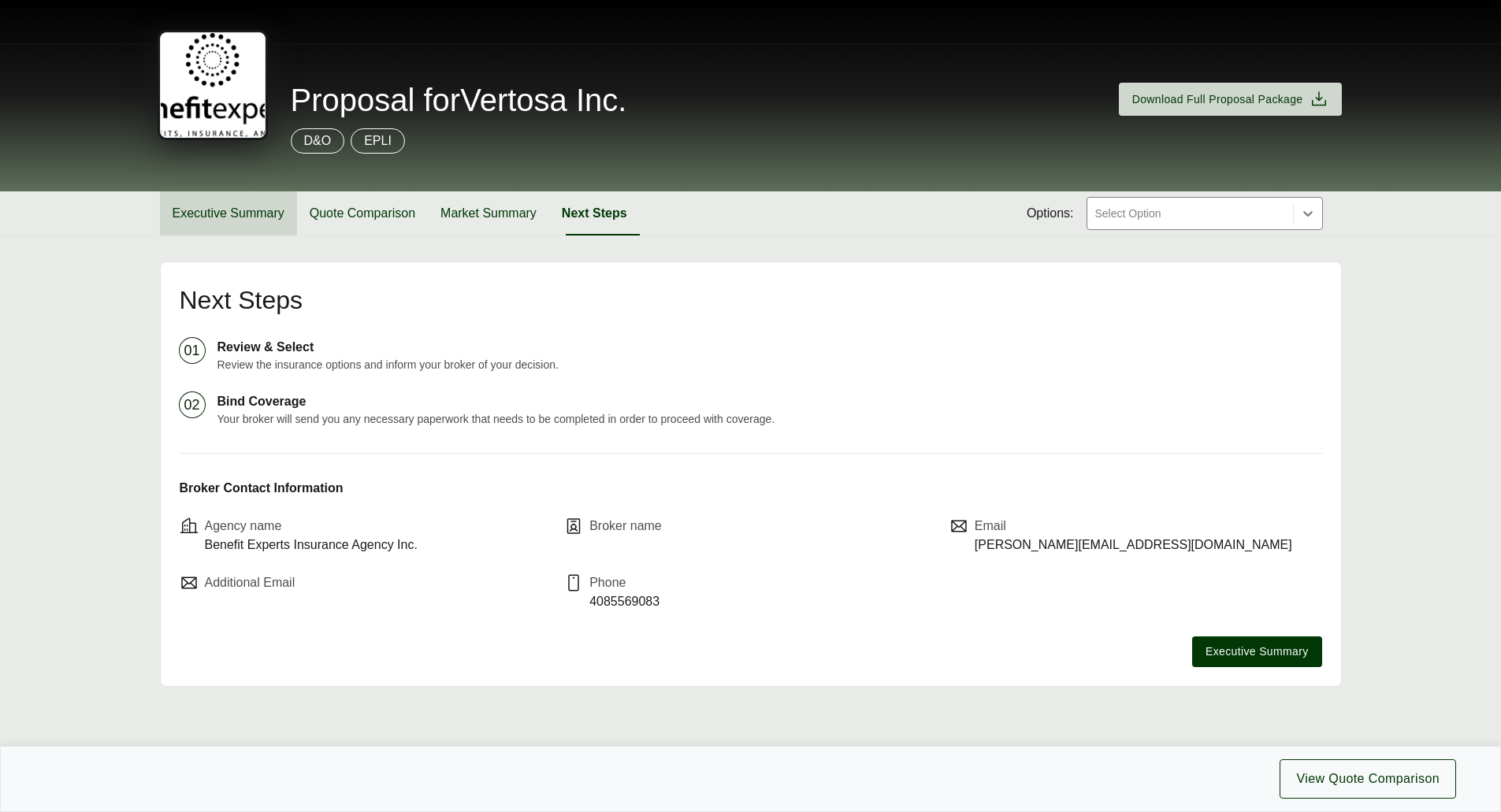
click at [242, 224] on button "Executive Summary" at bounding box center [228, 213] width 137 height 44
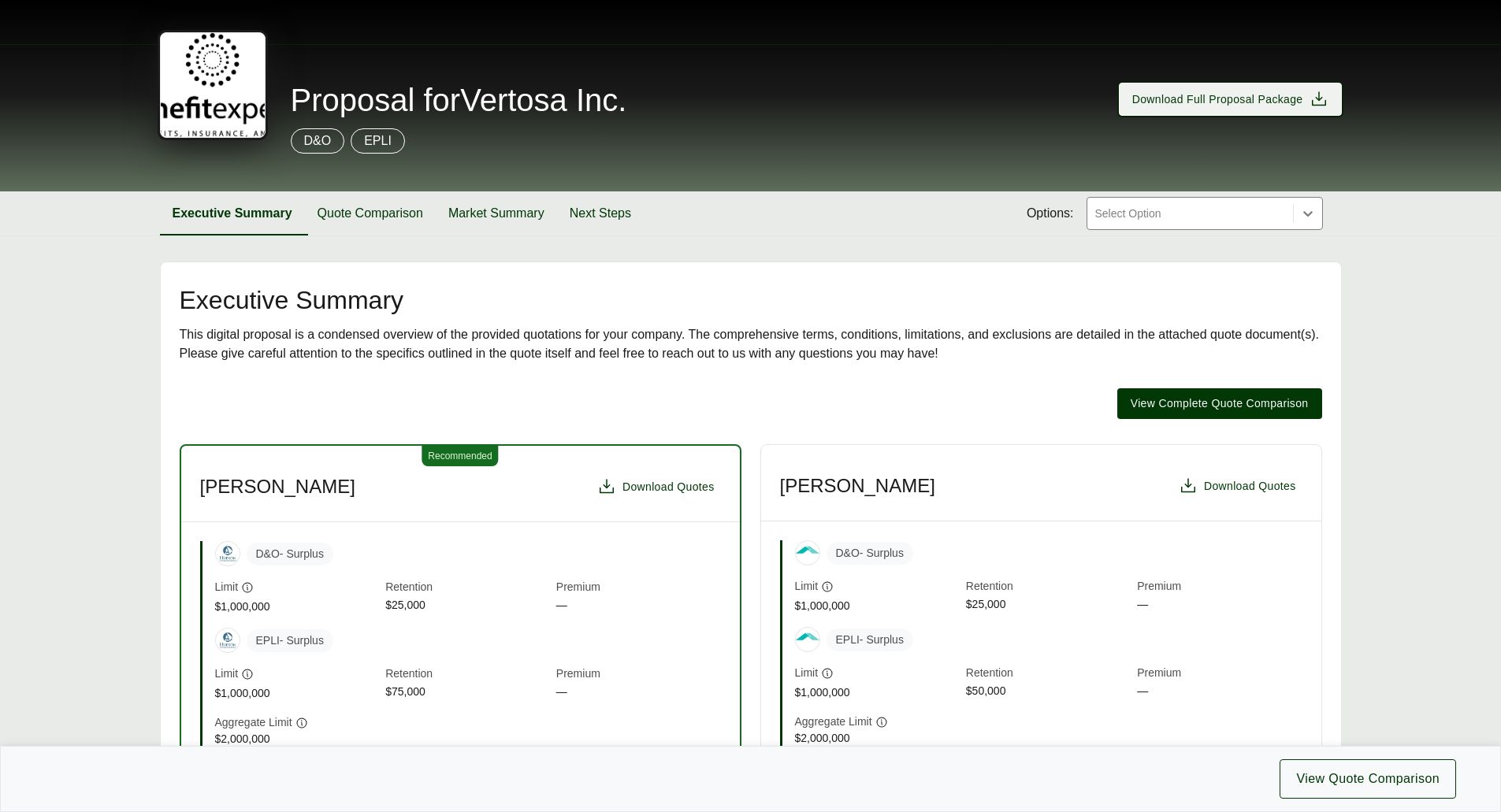
click at [1235, 111] on button "Download Full Proposal Package" at bounding box center [1231, 99] width 223 height 33
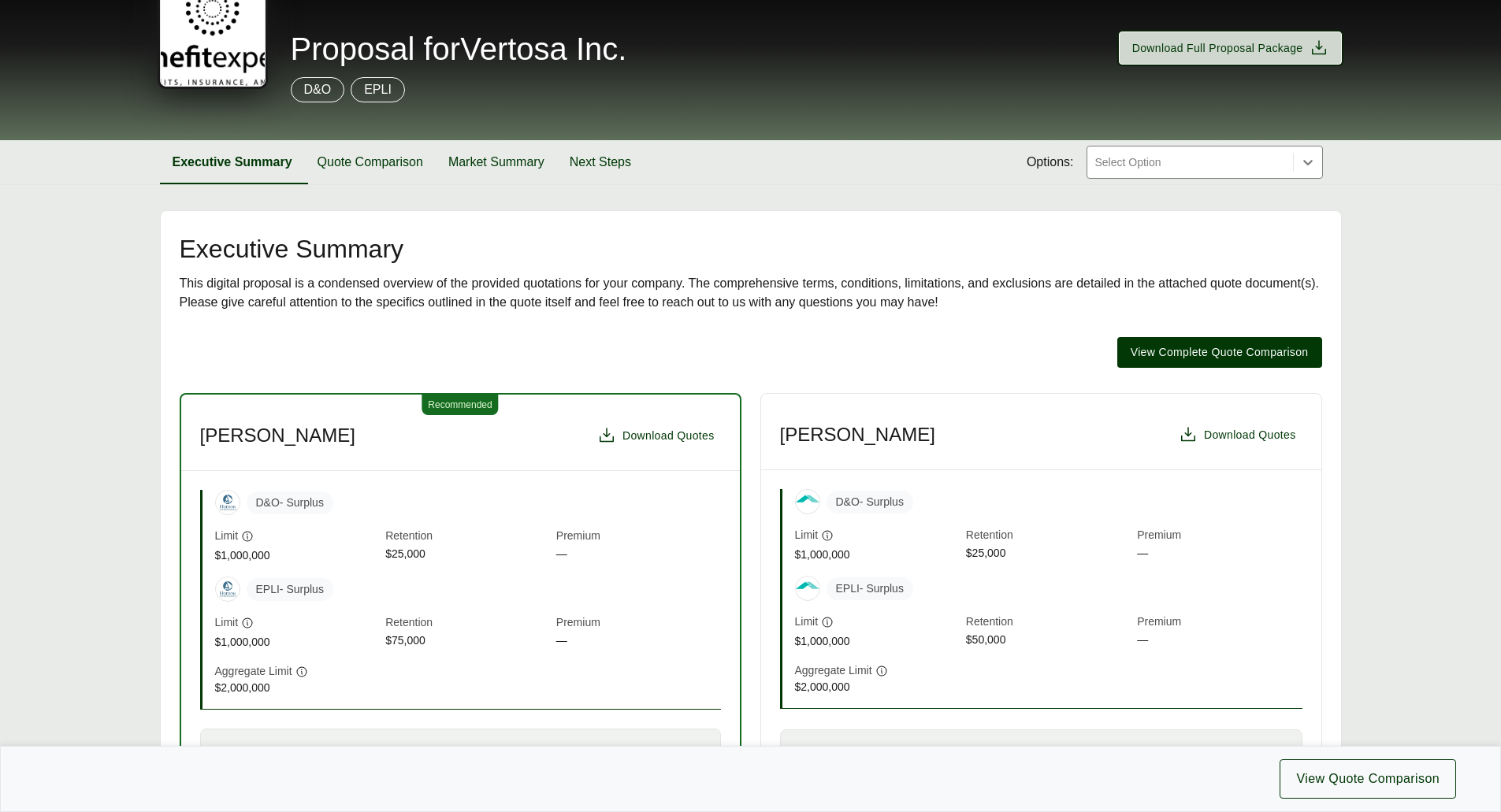
scroll to position [79, 0]
